Goal: Navigation & Orientation: Understand site structure

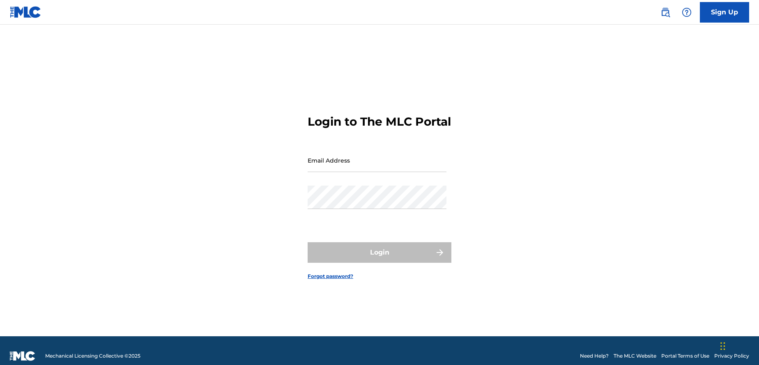
click at [391, 165] on input "Email Address" at bounding box center [377, 160] width 139 height 23
type input "[EMAIL_ADDRESS][DOMAIN_NAME]"
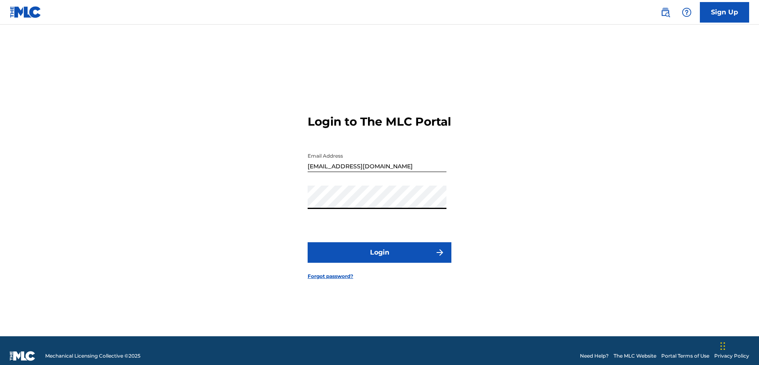
click at [308, 242] on button "Login" at bounding box center [380, 252] width 144 height 21
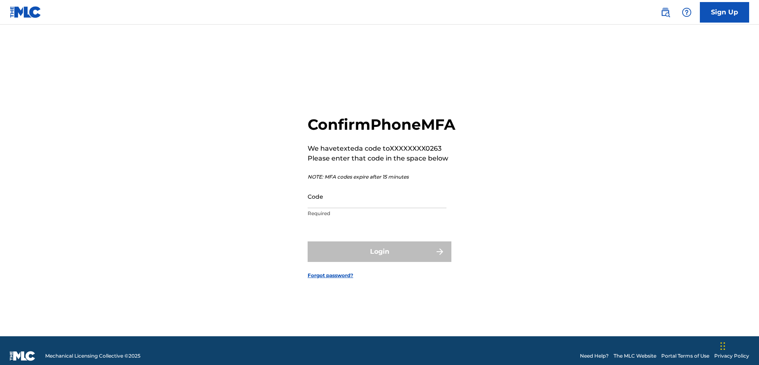
click at [362, 208] on input "Code" at bounding box center [377, 196] width 139 height 23
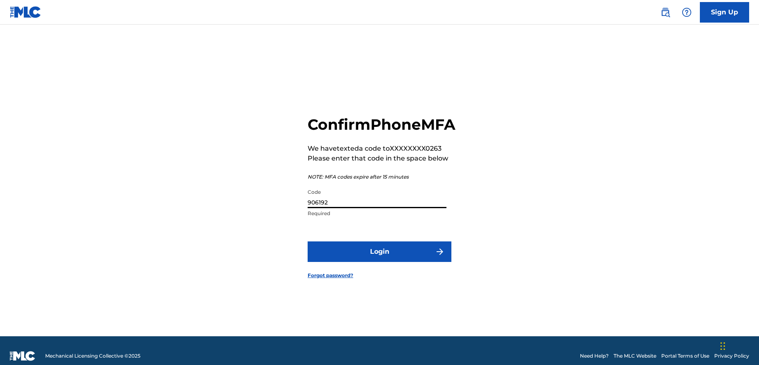
type input "906192"
click at [382, 260] on button "Login" at bounding box center [380, 251] width 144 height 21
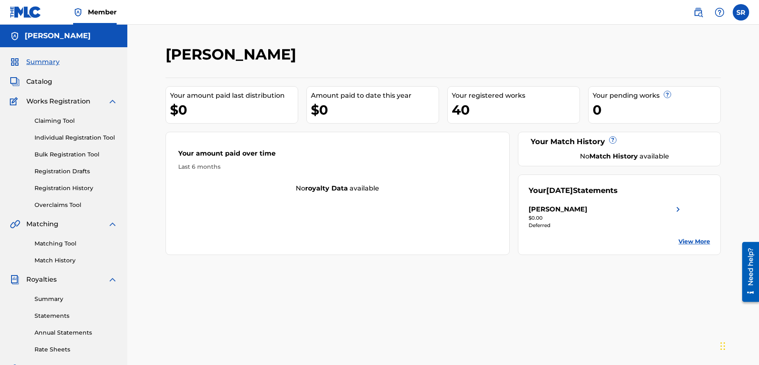
click at [58, 297] on link "Summary" at bounding box center [75, 299] width 83 height 9
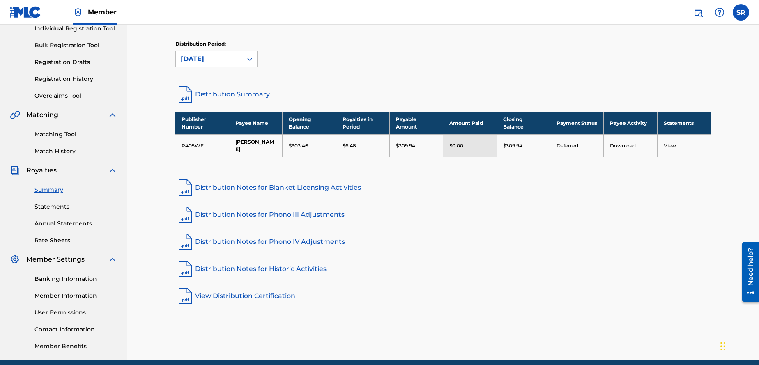
scroll to position [106, 0]
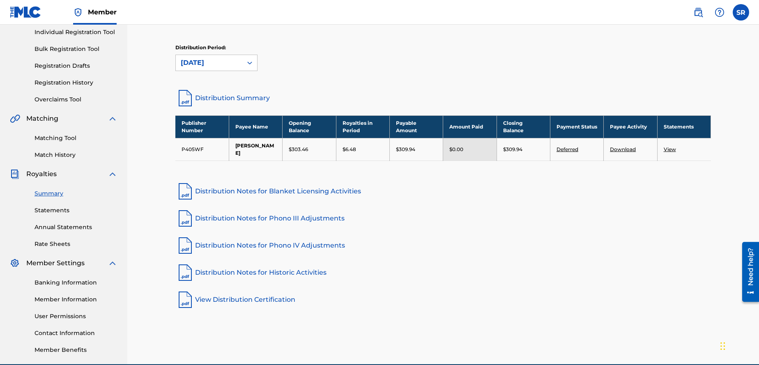
click at [566, 146] on link "Deferred" at bounding box center [567, 149] width 22 height 6
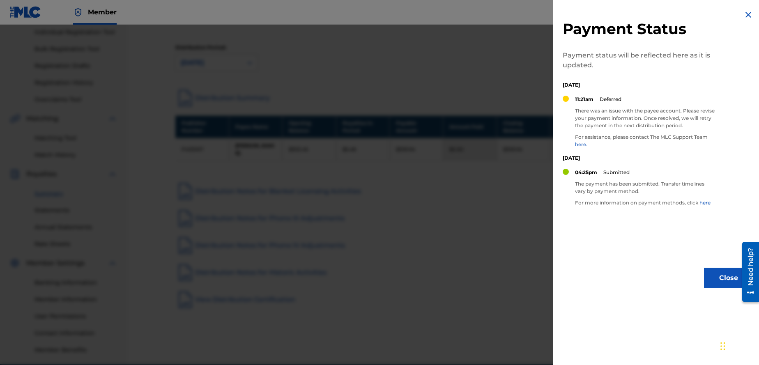
scroll to position [110, 0]
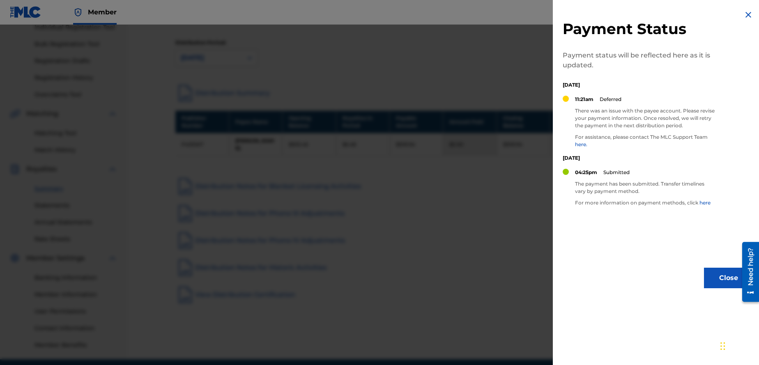
click at [744, 19] on img at bounding box center [748, 15] width 10 height 10
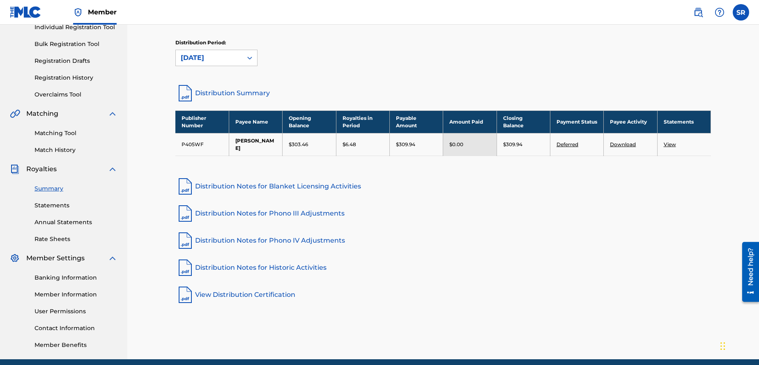
click at [71, 278] on link "Banking Information" at bounding box center [75, 277] width 83 height 9
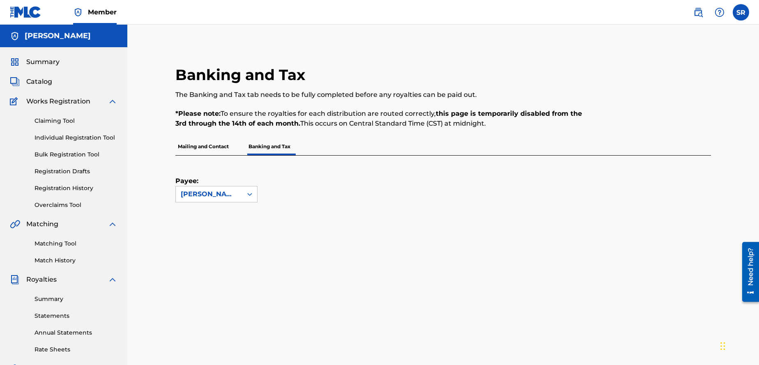
click at [204, 152] on p "Mailing and Contact" at bounding box center [203, 146] width 56 height 17
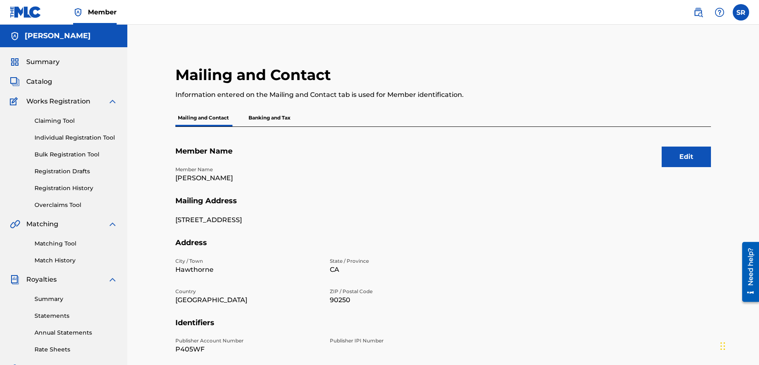
click at [57, 303] on link "Summary" at bounding box center [75, 299] width 83 height 9
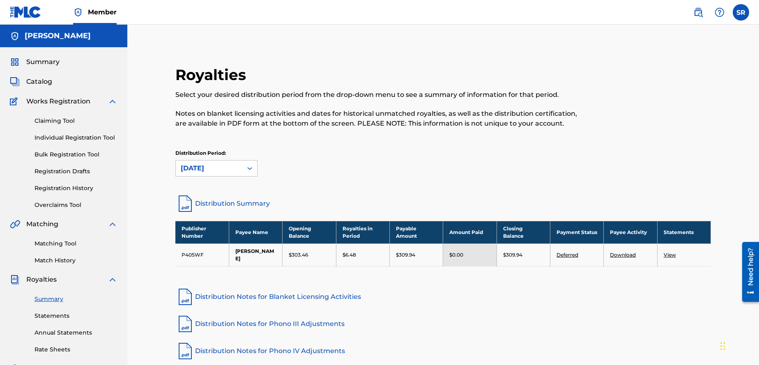
click at [73, 153] on link "Bulk Registration Tool" at bounding box center [75, 154] width 83 height 9
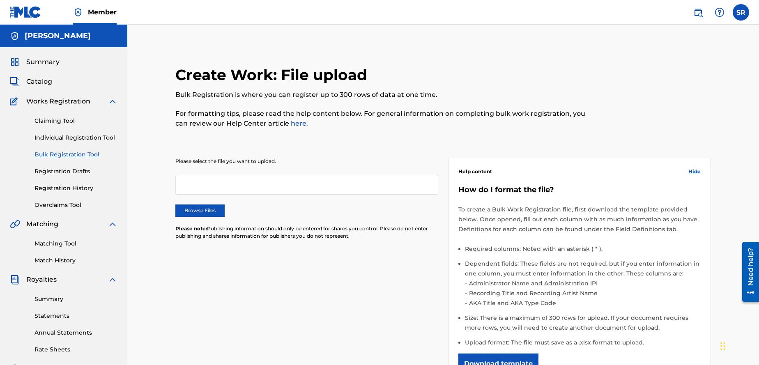
click at [60, 299] on link "Summary" at bounding box center [75, 299] width 83 height 9
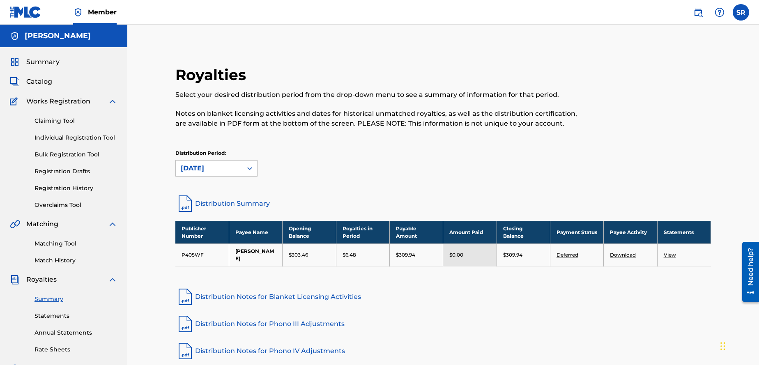
click at [49, 85] on span "Catalog" at bounding box center [39, 82] width 26 height 10
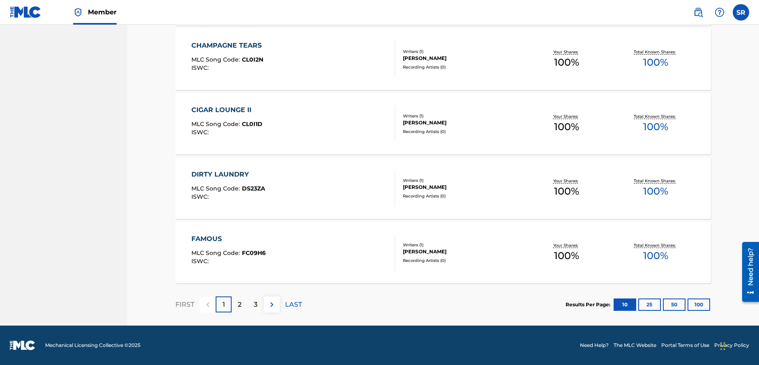
scroll to position [588, 0]
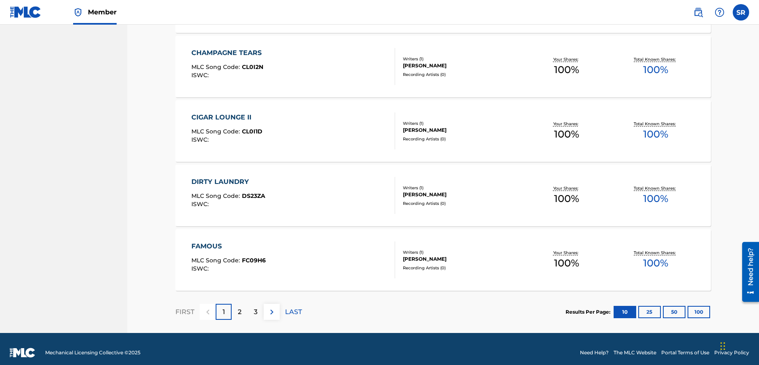
click at [296, 312] on p "LAST" at bounding box center [293, 312] width 17 height 10
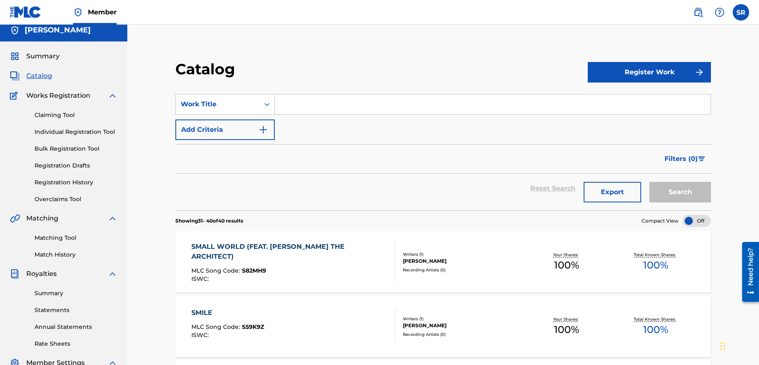
scroll to position [8, 0]
